Goal: Information Seeking & Learning: Learn about a topic

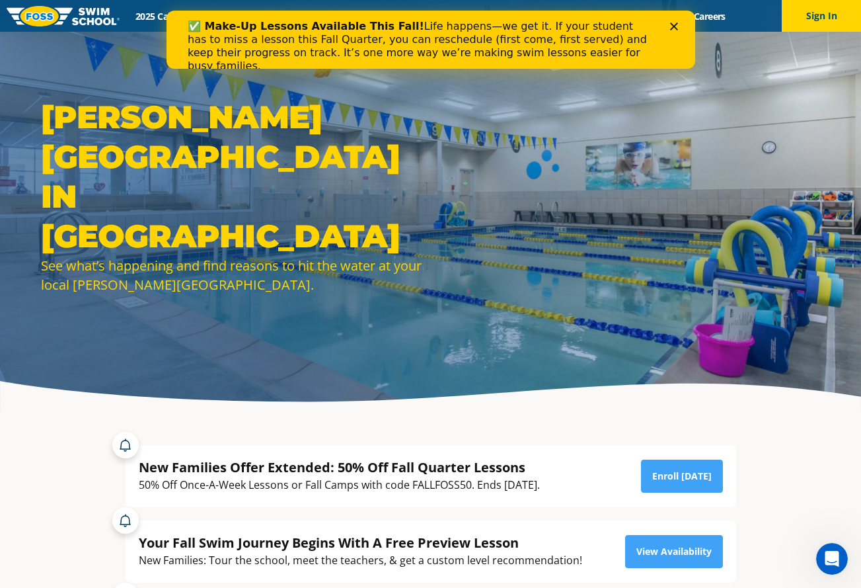
click at [678, 24] on div "Close" at bounding box center [676, 26] width 13 height 8
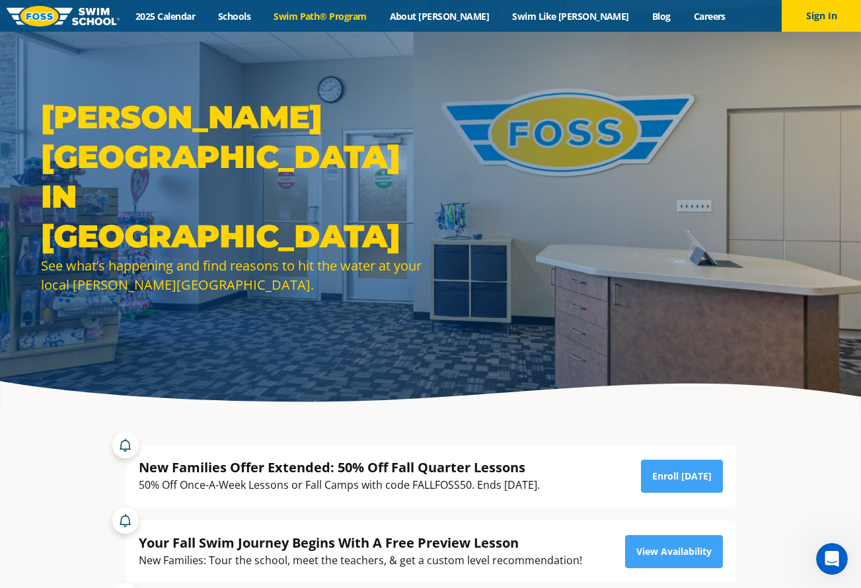
click at [378, 14] on link "Swim Path® Program" at bounding box center [320, 16] width 116 height 13
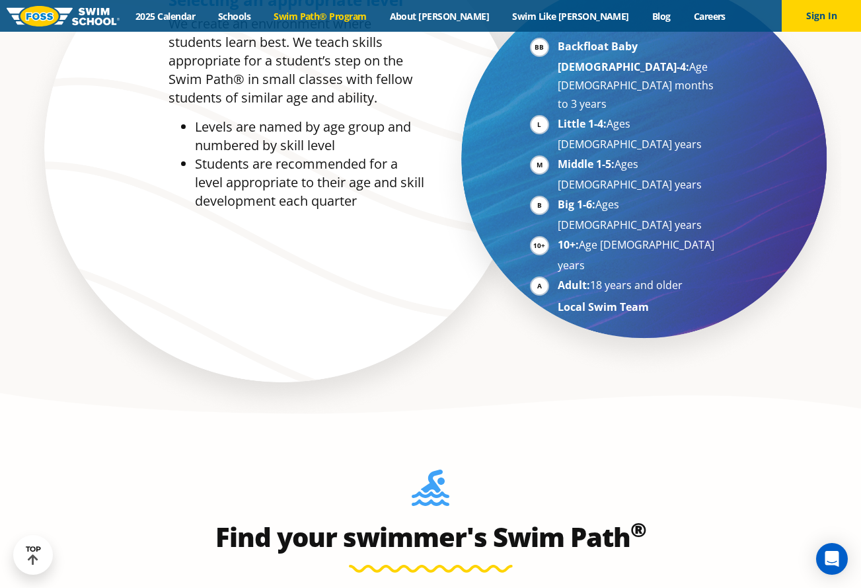
scroll to position [620, 0]
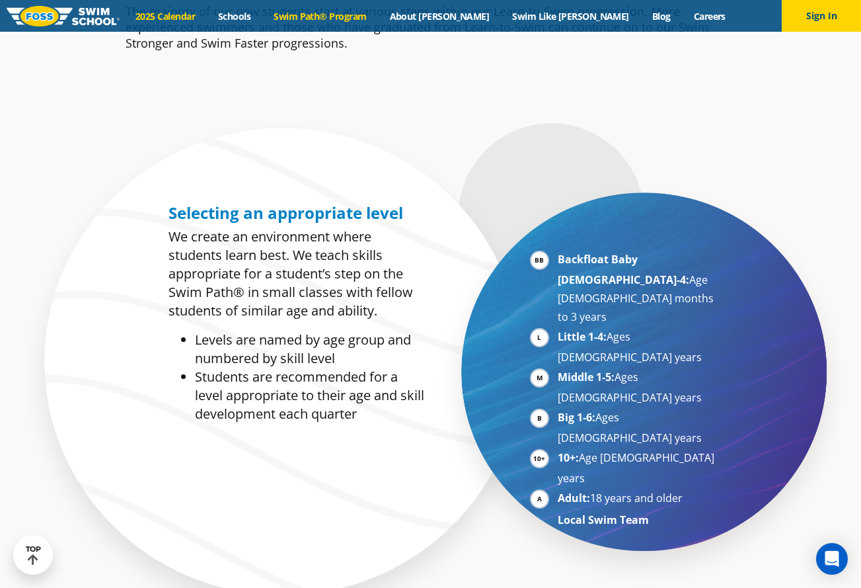
click at [204, 19] on link "2025 Calendar" at bounding box center [165, 16] width 83 height 13
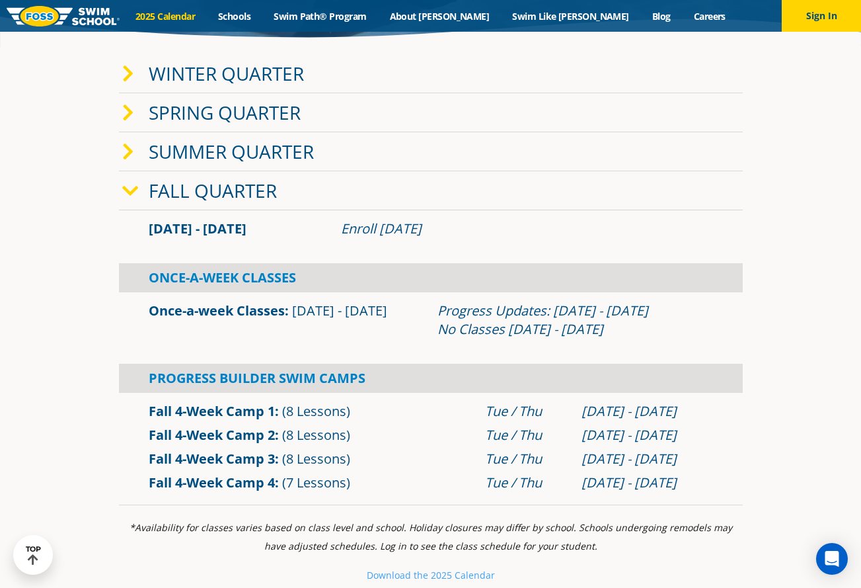
scroll to position [219, 0]
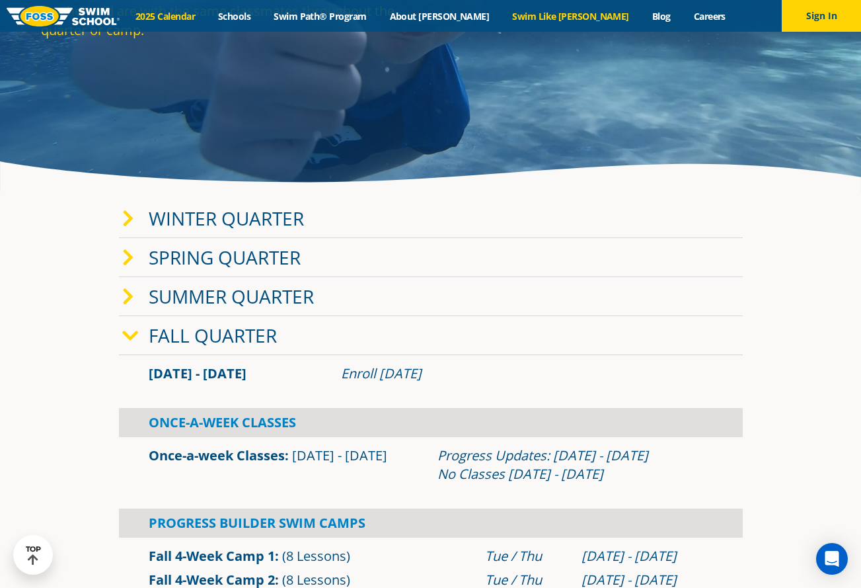
click at [572, 20] on link "Swim Like [PERSON_NAME]" at bounding box center [571, 16] width 140 height 13
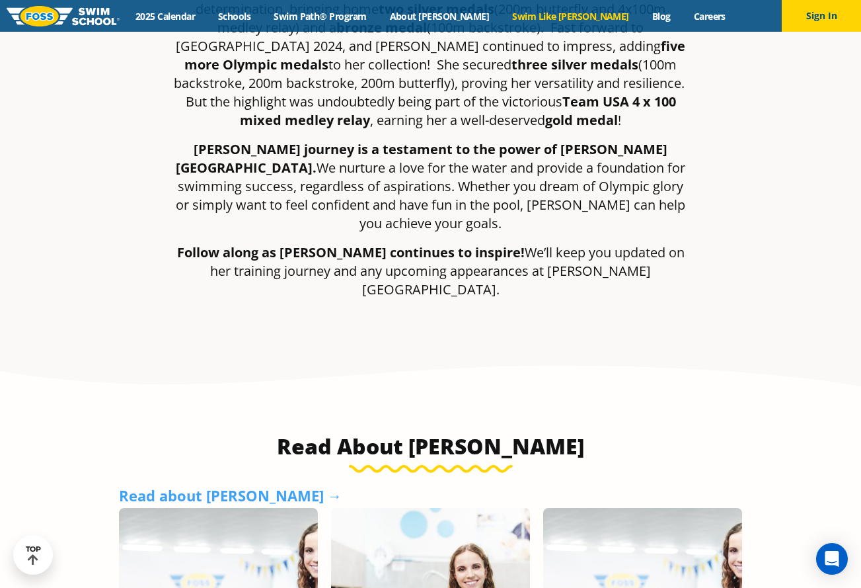
scroll to position [268, 0]
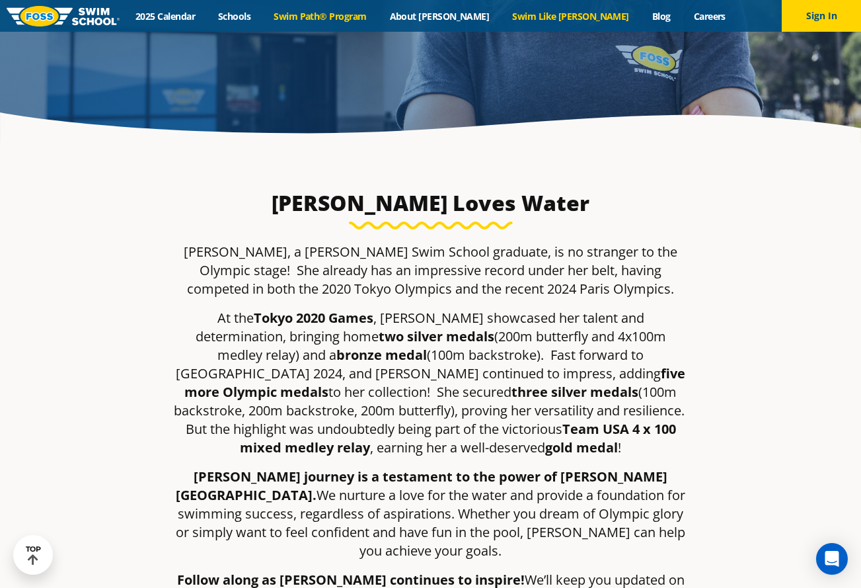
click at [378, 18] on link "Swim Path® Program" at bounding box center [320, 16] width 116 height 13
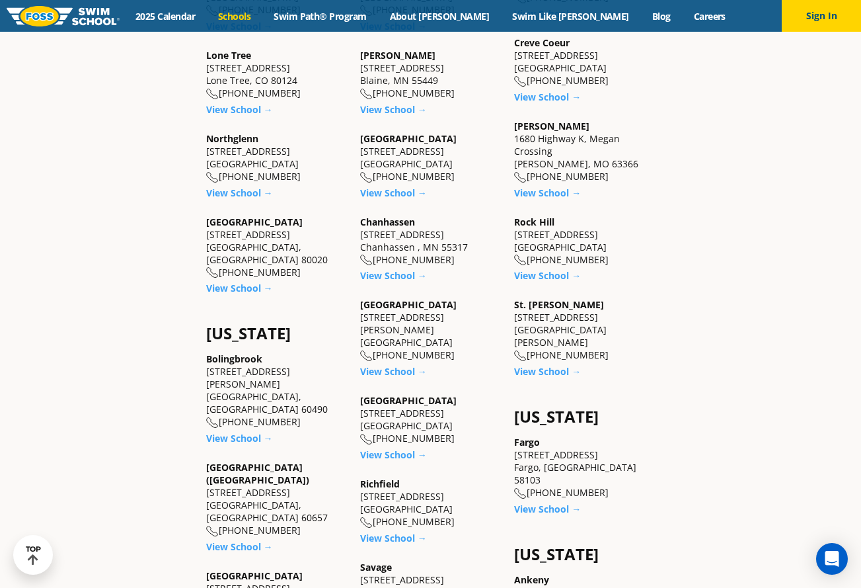
scroll to position [641, 0]
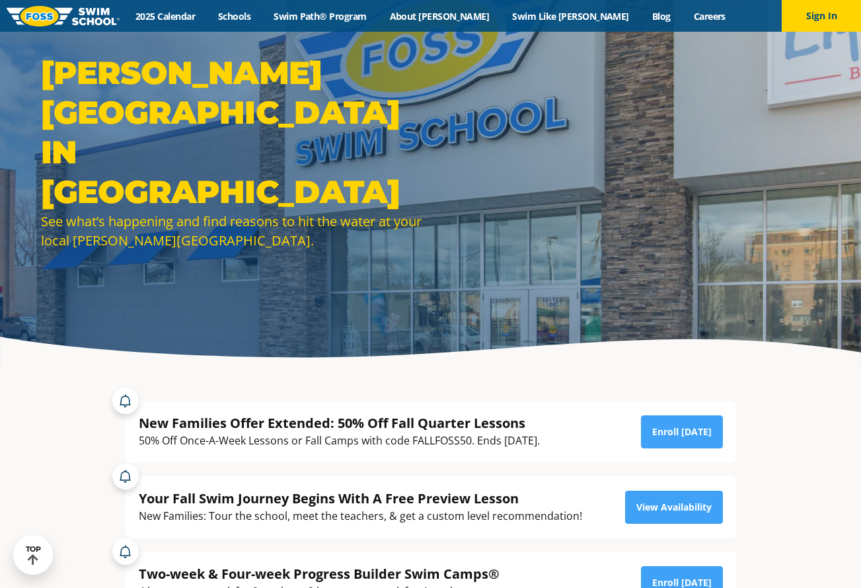
scroll to position [209, 0]
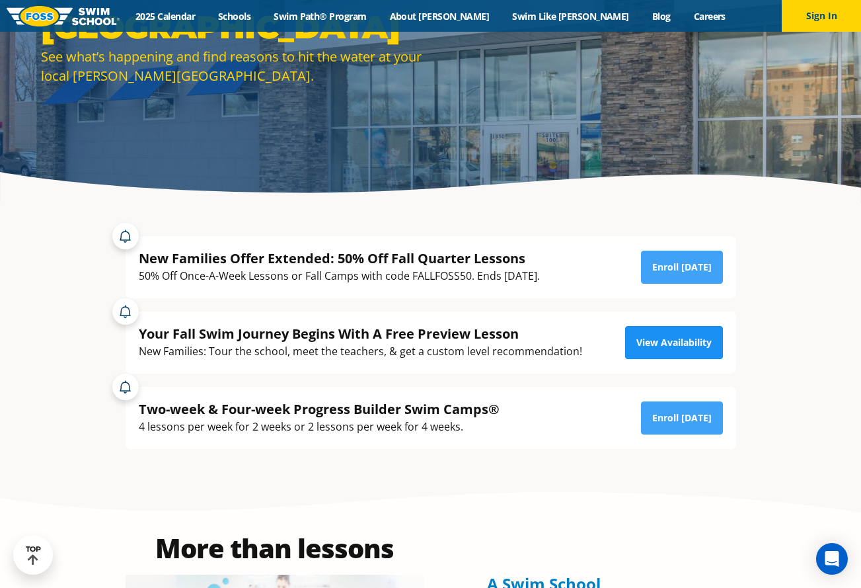
click at [670, 332] on link "View Availability" at bounding box center [674, 342] width 98 height 33
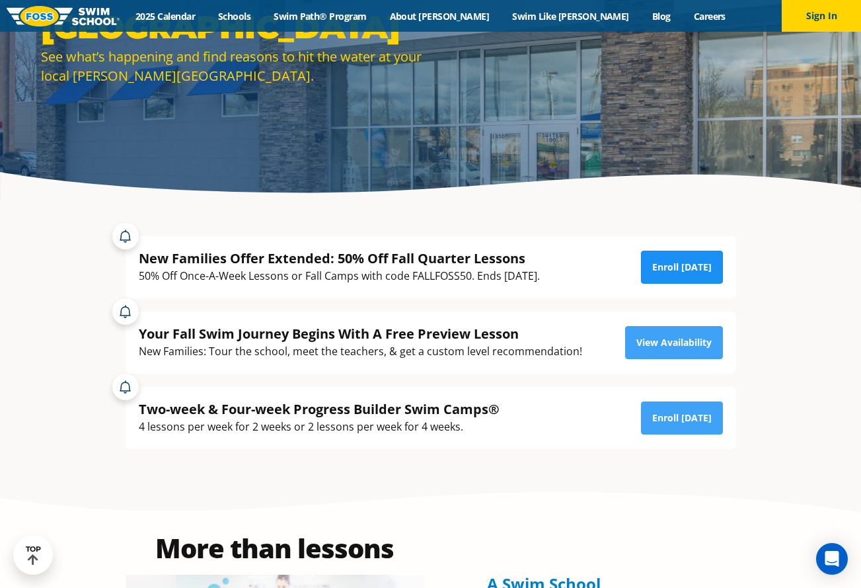
click at [681, 264] on link "Enroll Today" at bounding box center [682, 267] width 82 height 33
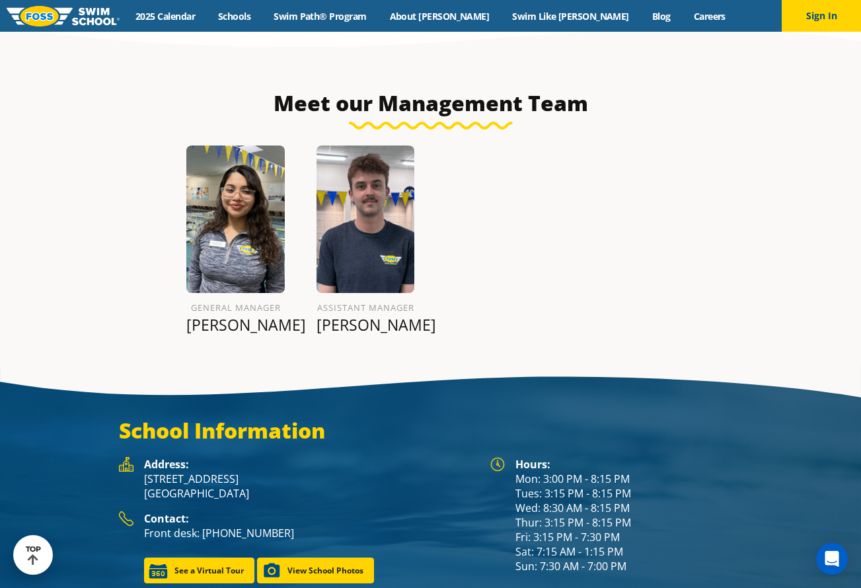
scroll to position [1695, 0]
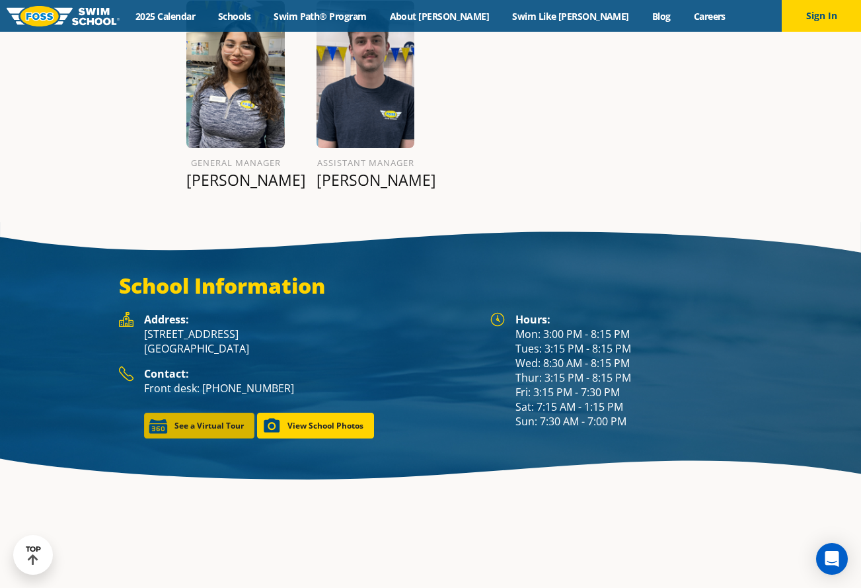
click at [229, 412] on link "See a Virtual Tour" at bounding box center [199, 425] width 110 height 26
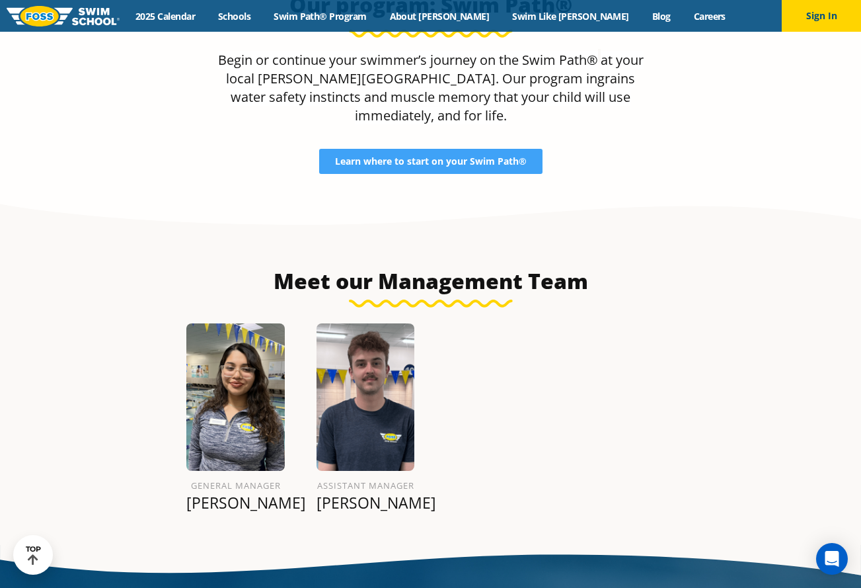
scroll to position [1032, 0]
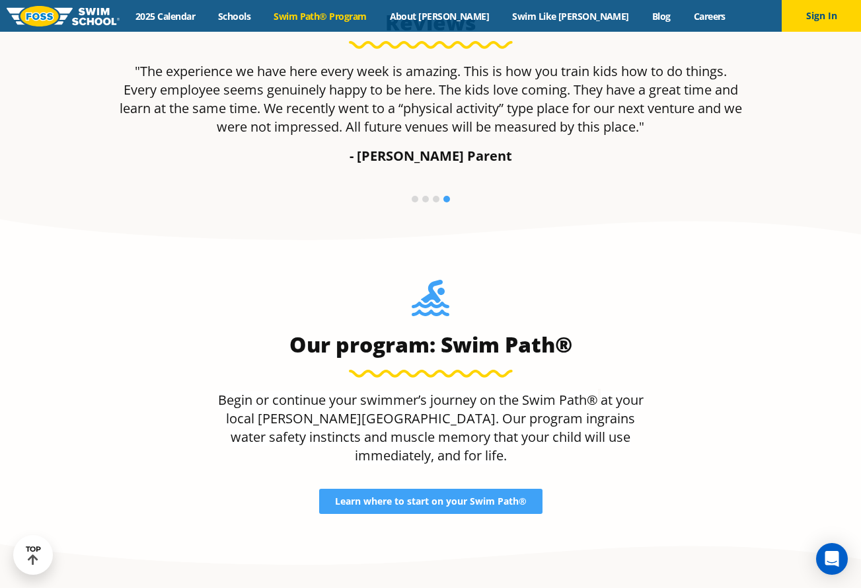
click at [349, 13] on link "Swim Path® Program" at bounding box center [320, 16] width 116 height 13
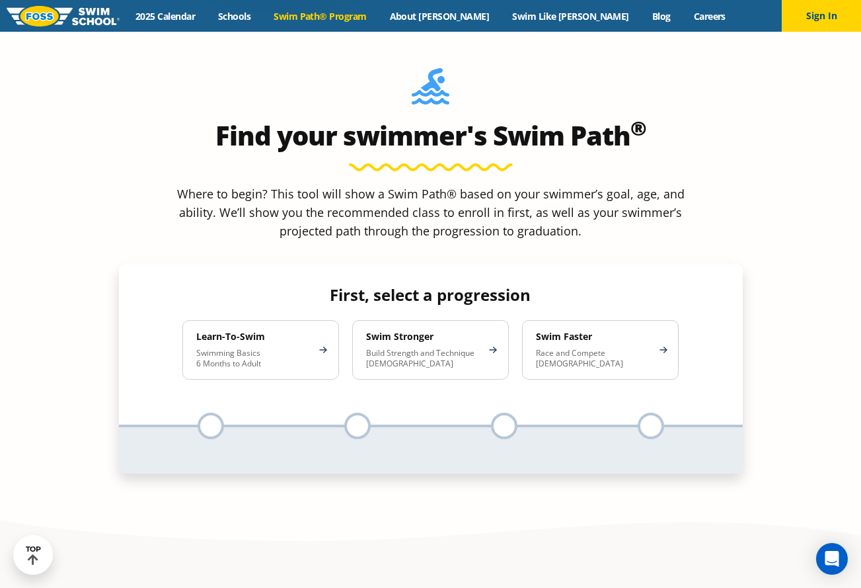
scroll to position [1302, 0]
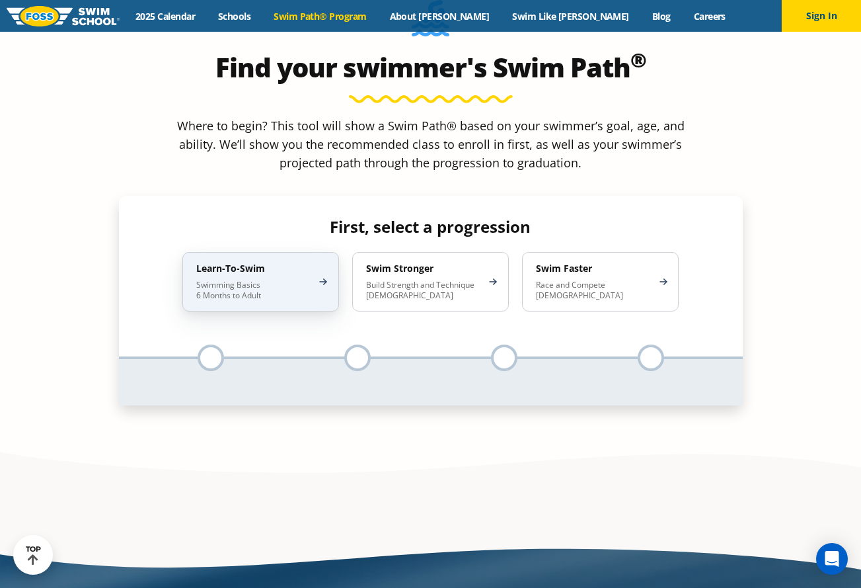
click at [248, 280] on p "Swimming Basics 6 Months to Adult" at bounding box center [254, 290] width 116 height 21
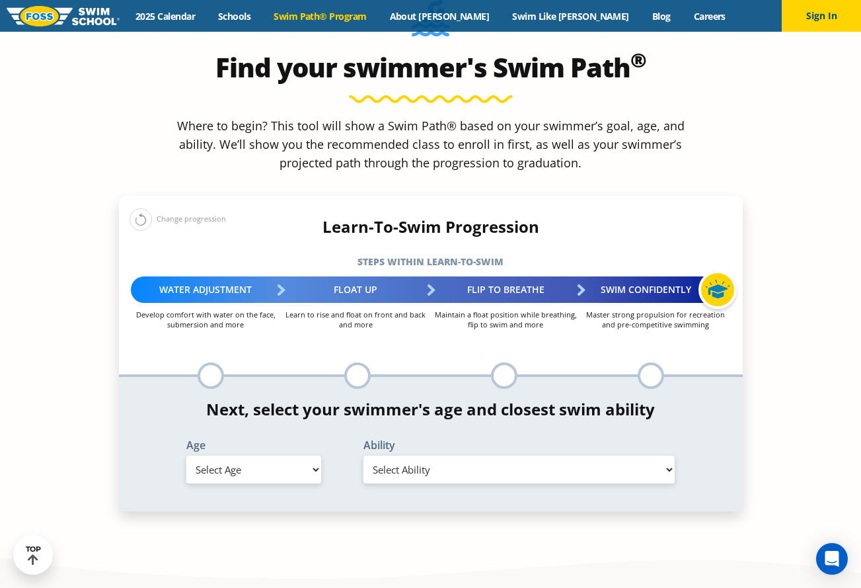
select select "adult-18-years-"
select select "adult-18-years--uncomfortable-putting-face-in-the-water-andor-getting-water-on-…"
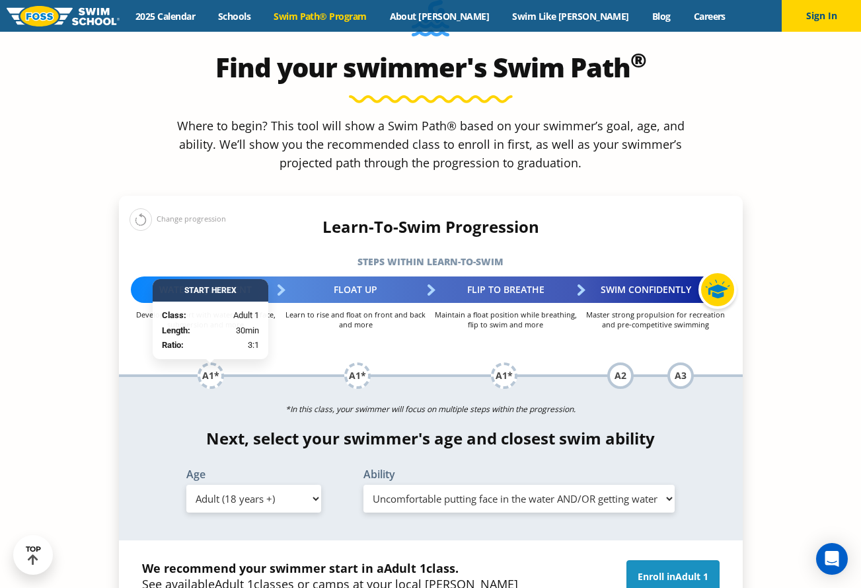
click at [699, 570] on span "Adult 1" at bounding box center [692, 576] width 33 height 13
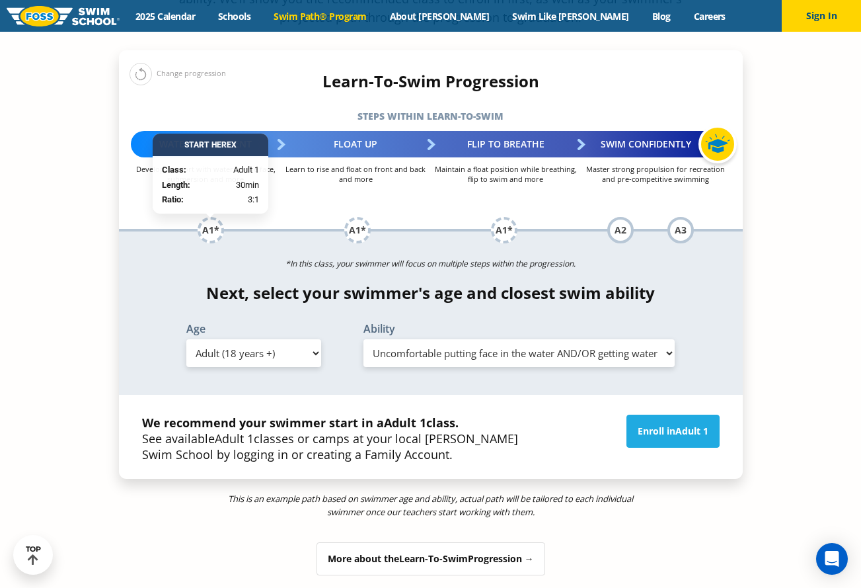
scroll to position [1475, 0]
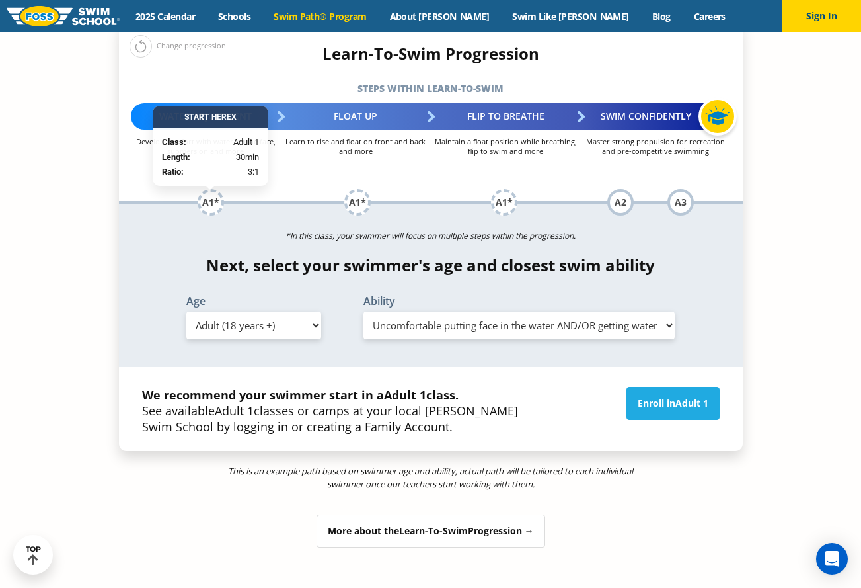
click at [459, 524] on span "Learn-To-Swim" at bounding box center [433, 530] width 69 height 13
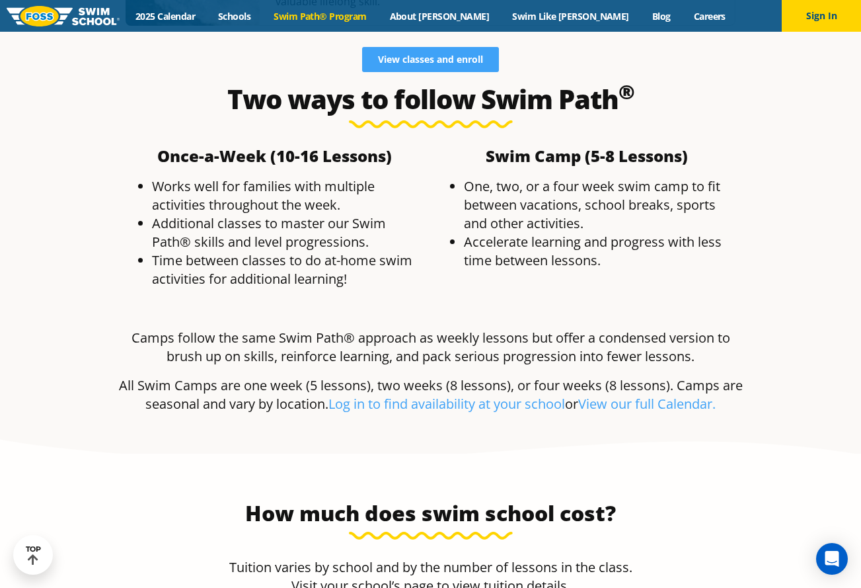
scroll to position [3665, 0]
